Goal: Go to known website: Go to known website

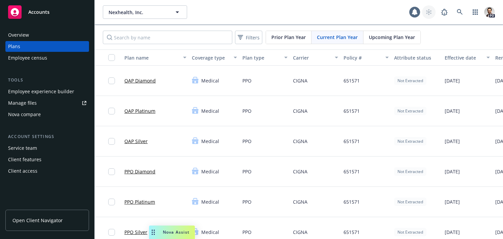
click at [430, 13] on icon at bounding box center [429, 12] width 6 height 6
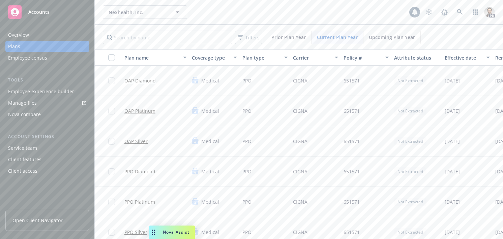
scroll to position [0, 0]
click at [429, 13] on icon at bounding box center [428, 12] width 5 height 6
